Goal: Use online tool/utility

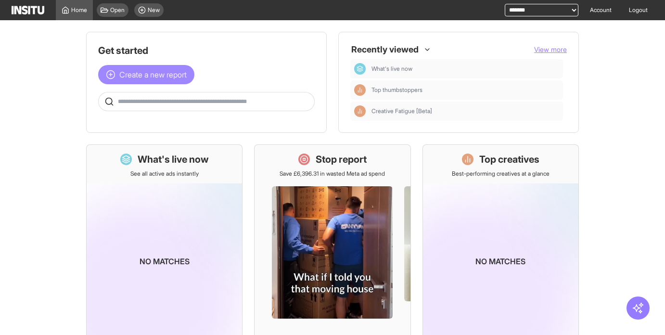
click at [173, 72] on span "Create a new report" at bounding box center [152, 75] width 67 height 12
click at [154, 72] on span "Create a new report" at bounding box center [152, 75] width 67 height 12
click at [156, 76] on span "Create a new report" at bounding box center [152, 75] width 67 height 12
click at [202, 69] on div "Create a new report" at bounding box center [206, 74] width 217 height 19
click at [187, 73] on span "Create a new report" at bounding box center [152, 75] width 67 height 12
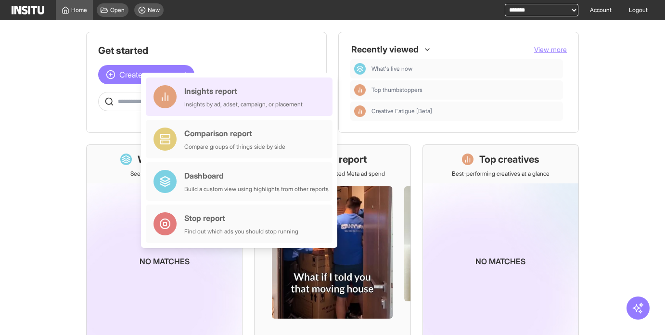
click at [200, 93] on div "Insights report" at bounding box center [243, 91] width 118 height 12
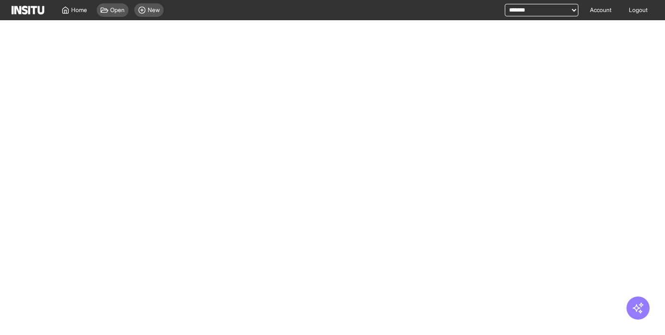
select select "**"
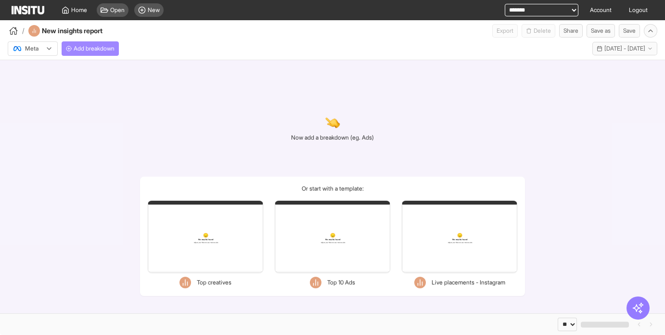
click at [103, 51] on span "Add breakdown" at bounding box center [94, 49] width 41 height 8
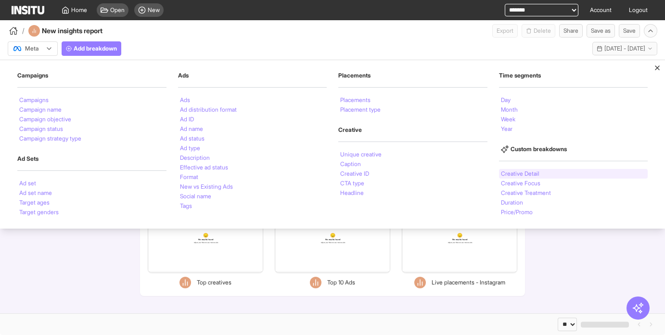
click at [519, 172] on li "Creative Detail" at bounding box center [520, 174] width 39 height 6
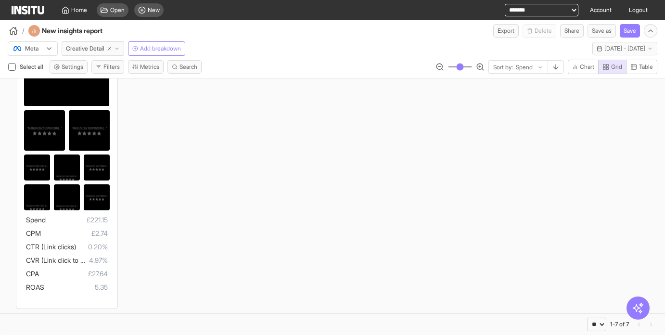
scroll to position [136, 0]
